Goal: Check status: Check status

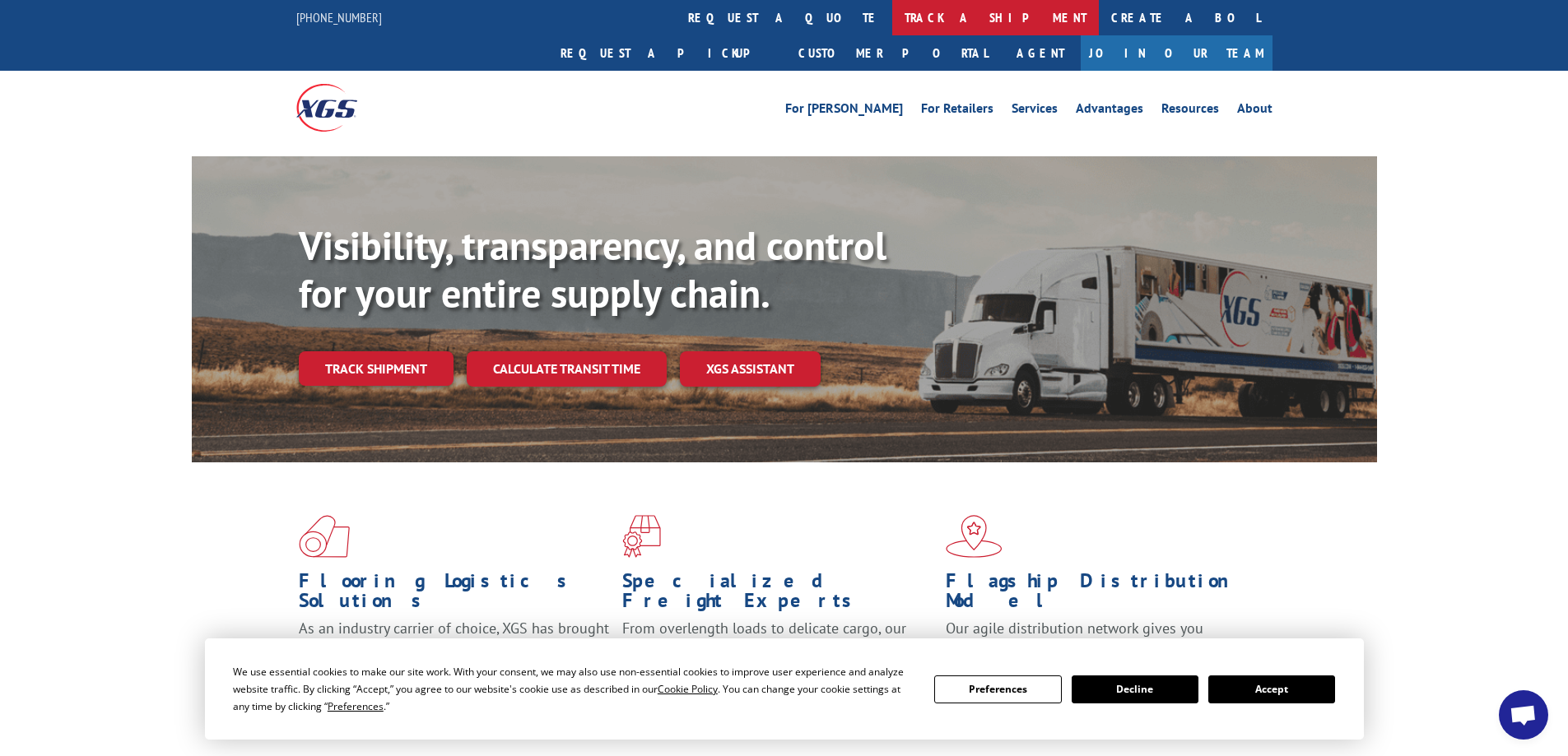
click at [892, 18] on link "track a shipment" at bounding box center [995, 17] width 206 height 35
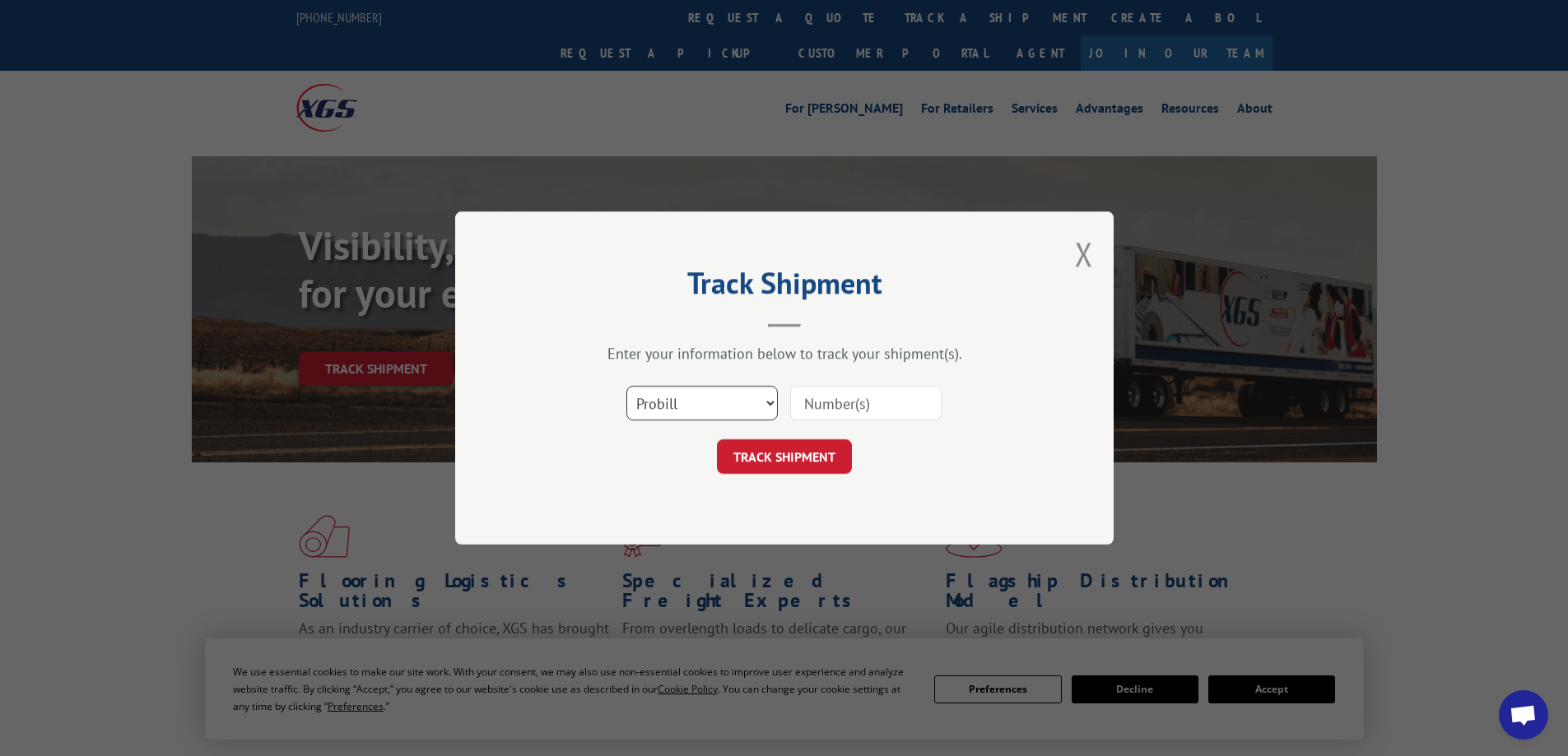
drag, startPoint x: 767, startPoint y: 406, endPoint x: 733, endPoint y: 406, distance: 34.0
click at [767, 406] on select "Select category... Probill BOL PO" at bounding box center [702, 403] width 151 height 34
select select "bol"
click at [626, 386] on select "Select category... Probill BOL PO" at bounding box center [702, 403] width 151 height 34
click at [859, 404] on input at bounding box center [866, 403] width 151 height 34
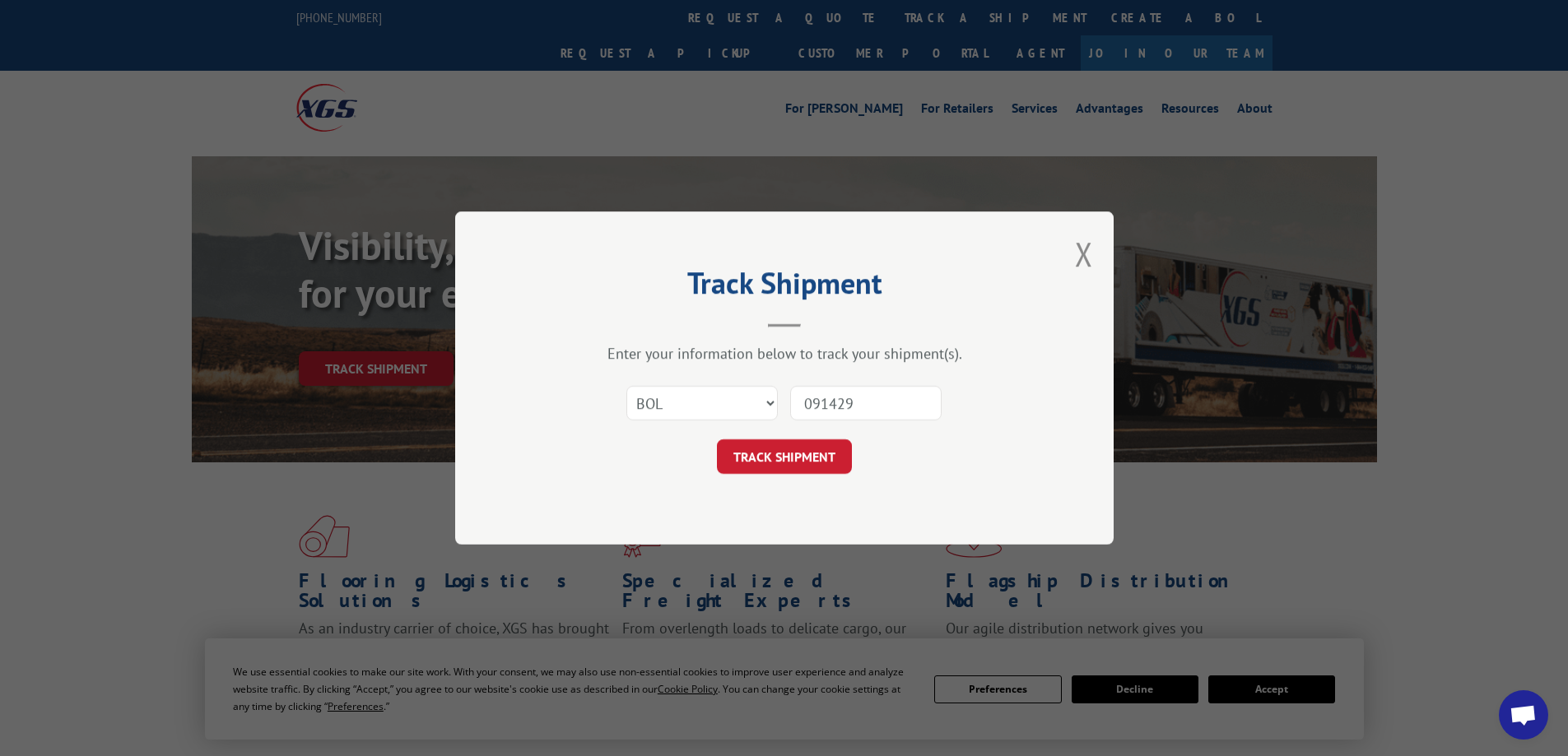
type input "0914299"
click button "TRACK SHIPMENT" at bounding box center [785, 457] width 135 height 34
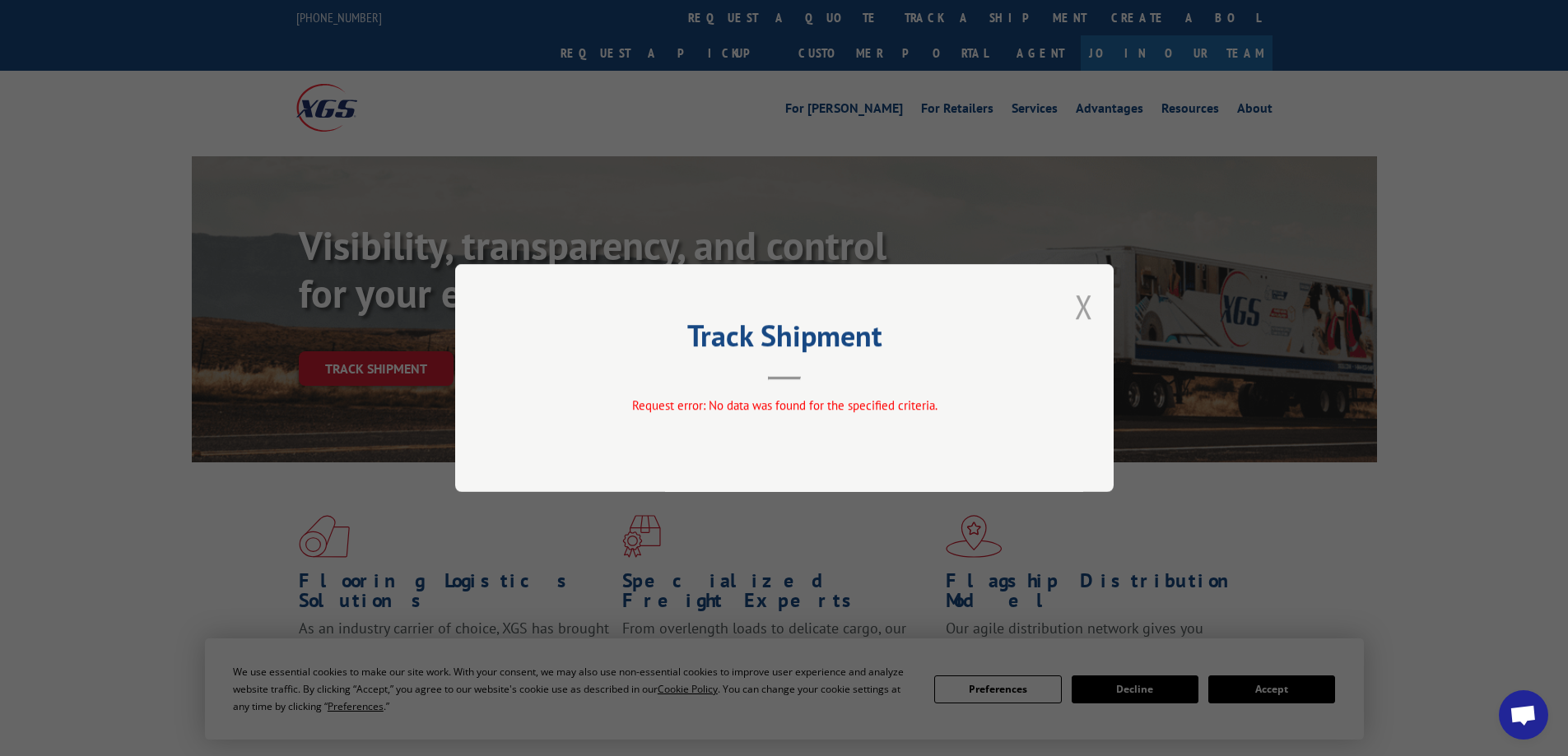
click at [1080, 306] on button "Close modal" at bounding box center [1084, 306] width 18 height 43
